Goal: Use online tool/utility: Utilize a website feature to perform a specific function

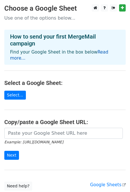
click at [108, 52] on link "Read more..." at bounding box center [59, 55] width 99 height 11
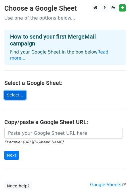
click at [16, 93] on link "Select..." at bounding box center [15, 95] width 22 height 9
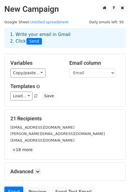
click at [59, 35] on div "1. Write your email in Gmail 2. Click Send" at bounding box center [65, 37] width 119 height 13
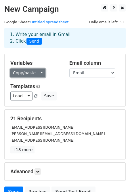
click at [39, 73] on link "Copy/paste..." at bounding box center [27, 73] width 35 height 9
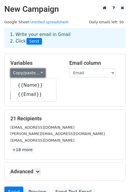
click at [39, 73] on link "Copy/paste..." at bounding box center [27, 73] width 35 height 9
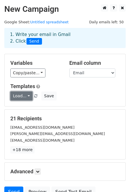
click at [27, 97] on link "Load..." at bounding box center [21, 96] width 22 height 9
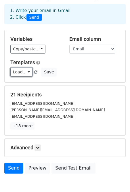
scroll to position [54, 0]
